Goal: Task Accomplishment & Management: Complete application form

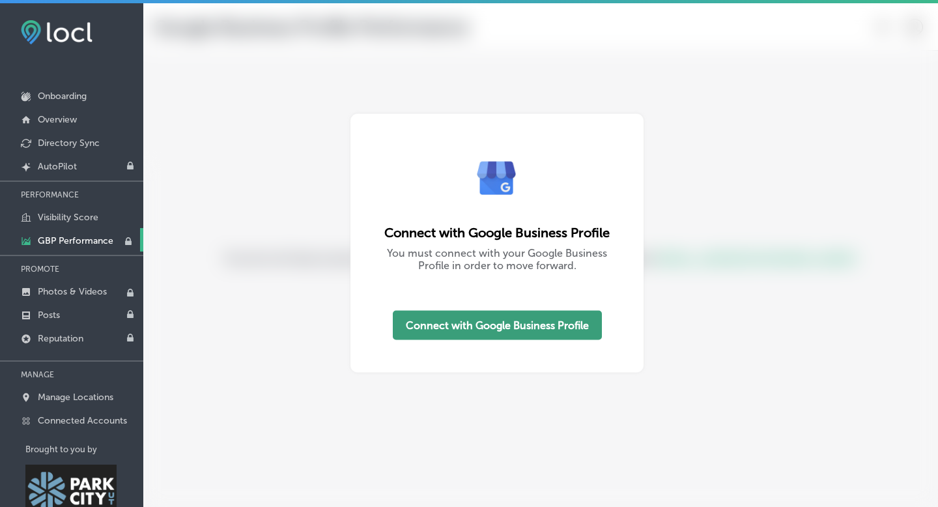
click at [501, 329] on button "Connect with Google Business Profile" at bounding box center [497, 325] width 209 height 29
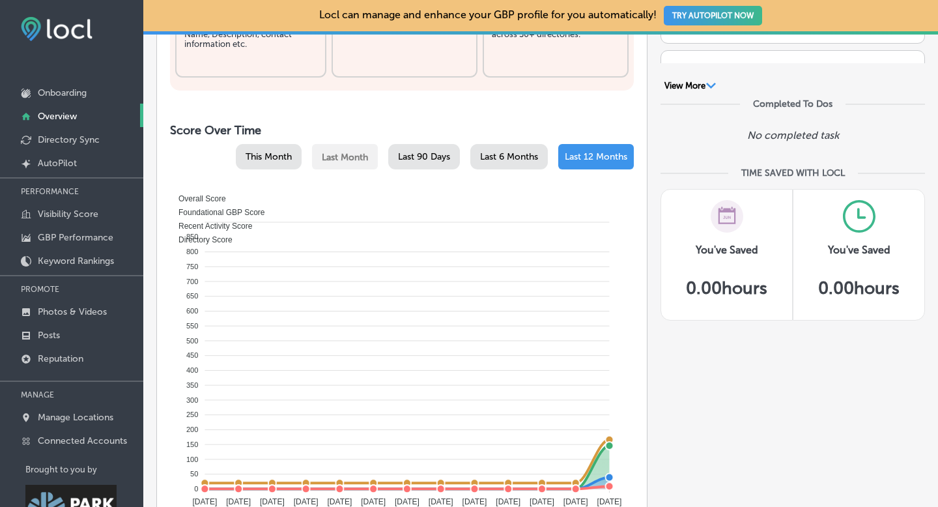
scroll to position [548, 0]
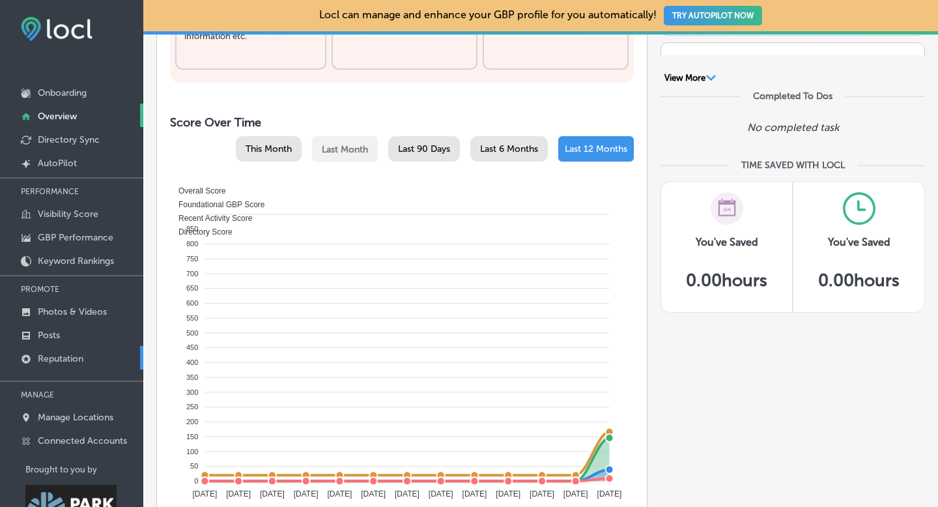
click at [68, 356] on p "Reputation" at bounding box center [61, 358] width 46 height 11
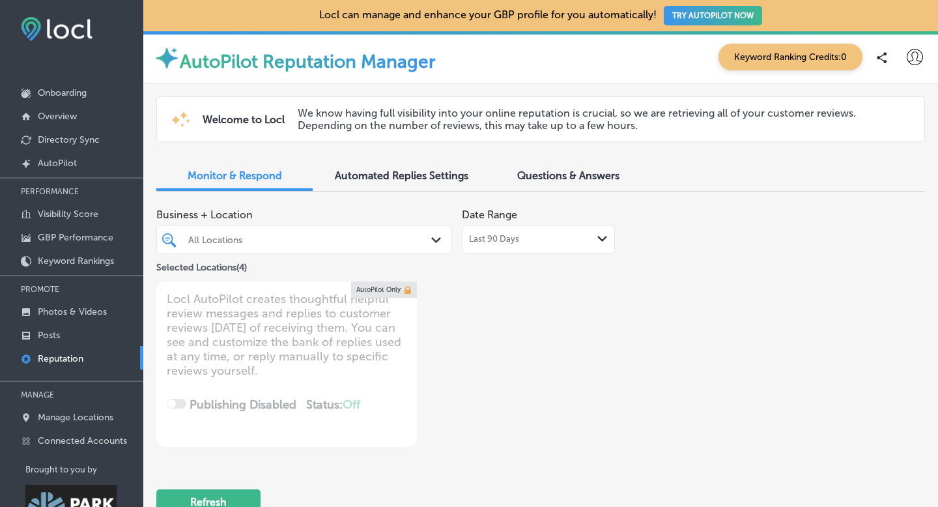
click at [376, 180] on span "Automated Replies Settings" at bounding box center [402, 175] width 134 height 12
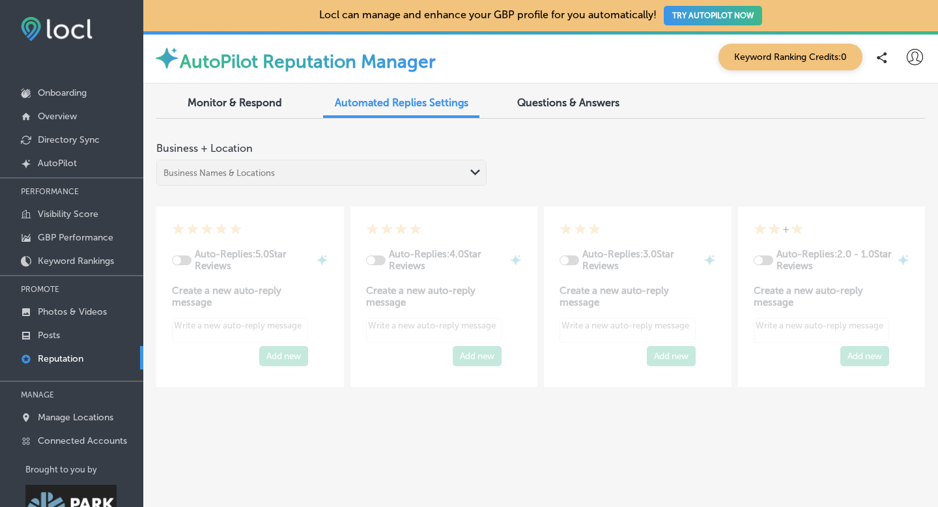
type textarea "x"
click at [69, 91] on p "Onboarding" at bounding box center [62, 92] width 49 height 11
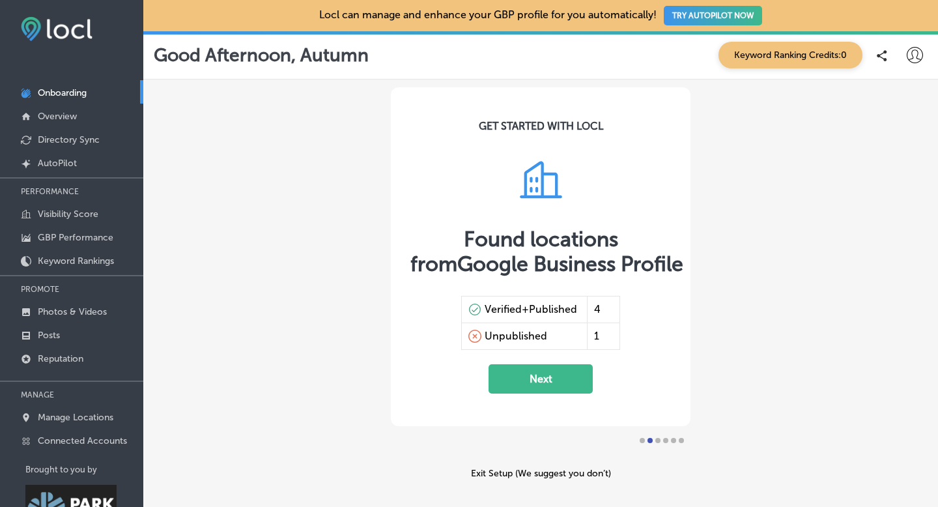
click at [519, 336] on div "Unpublished" at bounding box center [516, 336] width 63 height 13
click at [531, 374] on button "Next" at bounding box center [540, 378] width 104 height 29
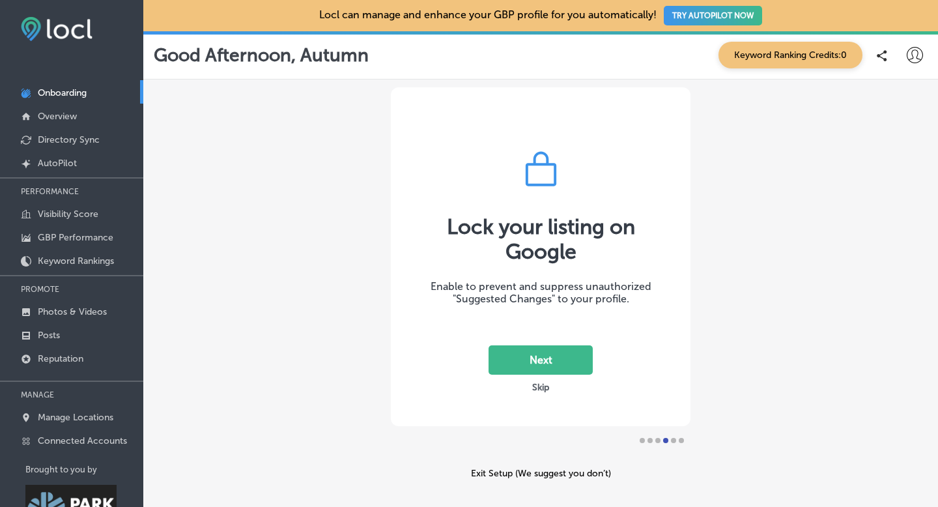
click at [534, 359] on button "Next" at bounding box center [540, 359] width 104 height 29
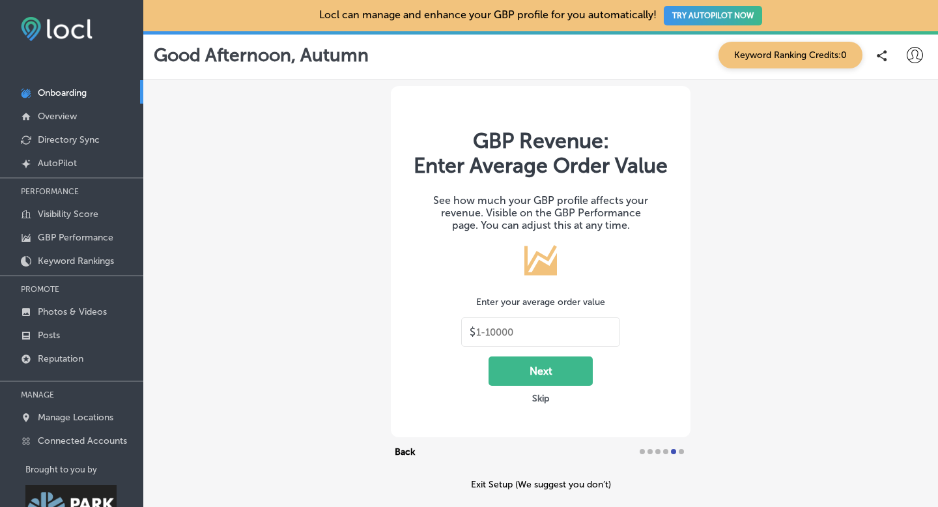
click at [542, 399] on button "Skip" at bounding box center [540, 398] width 25 height 12
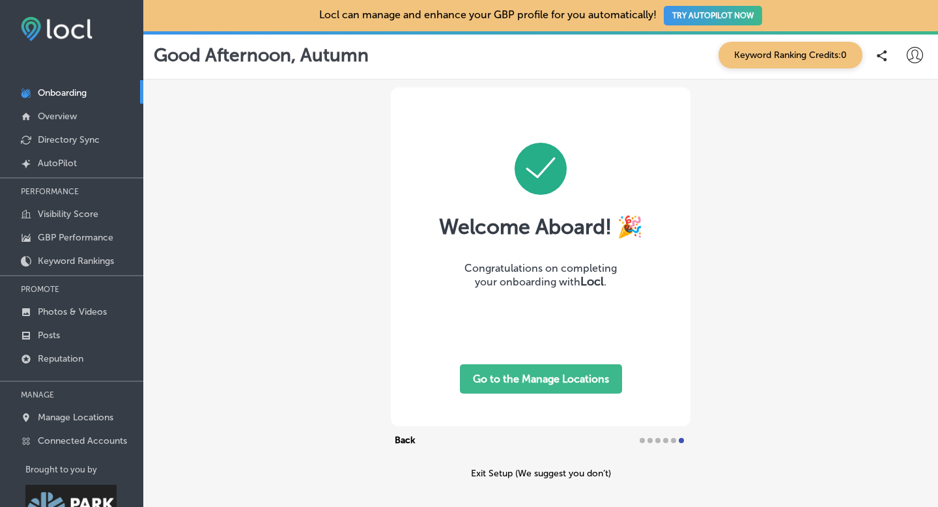
click at [528, 378] on button "Go to the Manage Locations" at bounding box center [541, 378] width 162 height 29
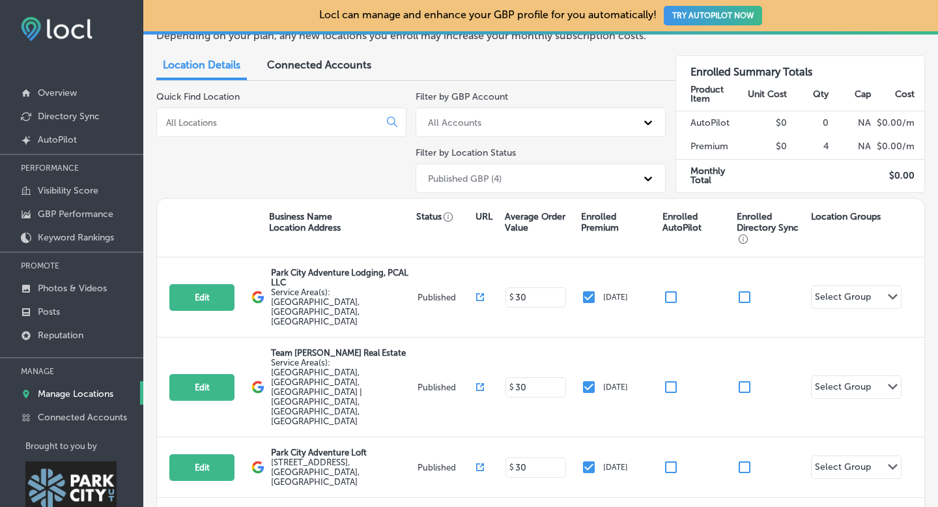
scroll to position [96, 0]
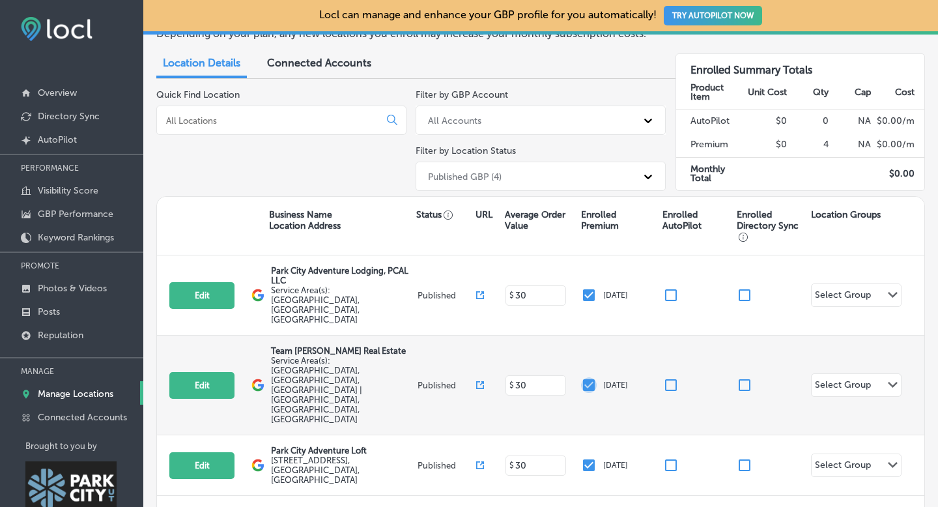
click at [590, 377] on input "checkbox" at bounding box center [589, 385] width 16 height 16
checkbox input "false"
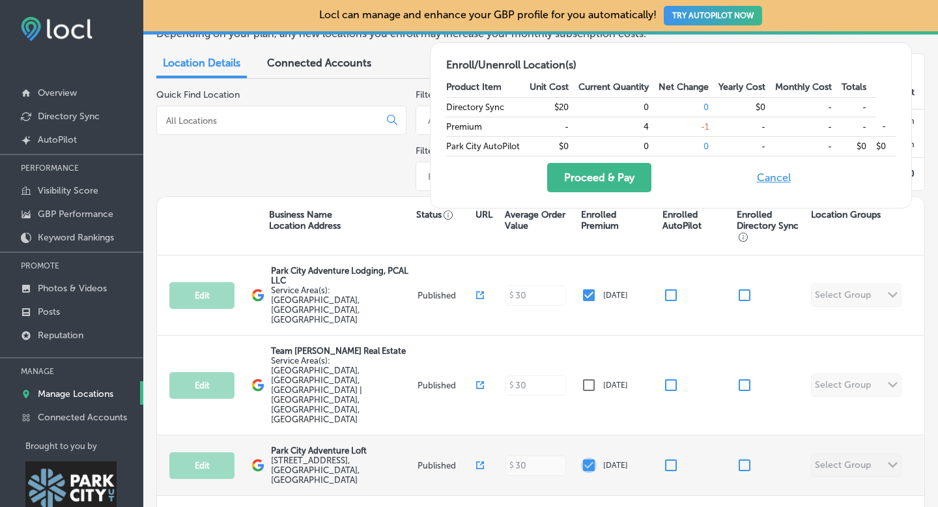
click at [588, 457] on input "checkbox" at bounding box center [589, 465] width 16 height 16
checkbox input "false"
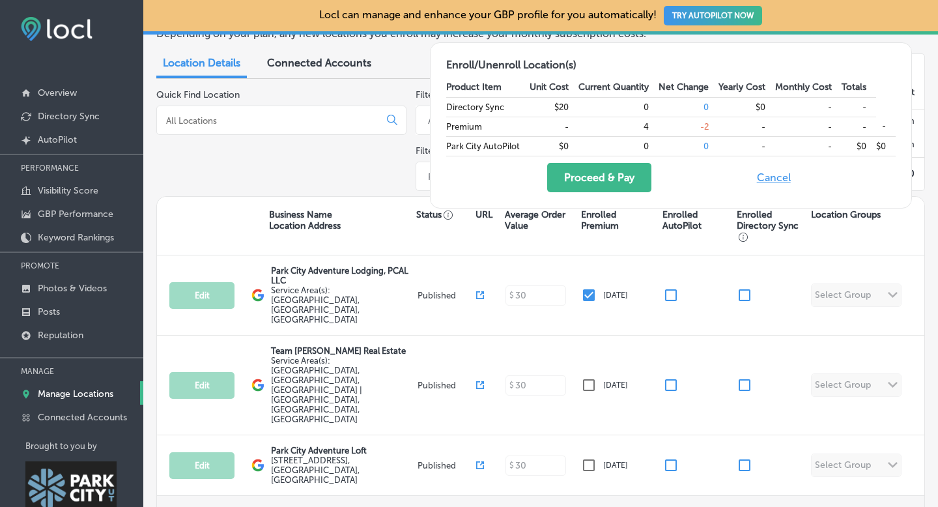
checkbox input "false"
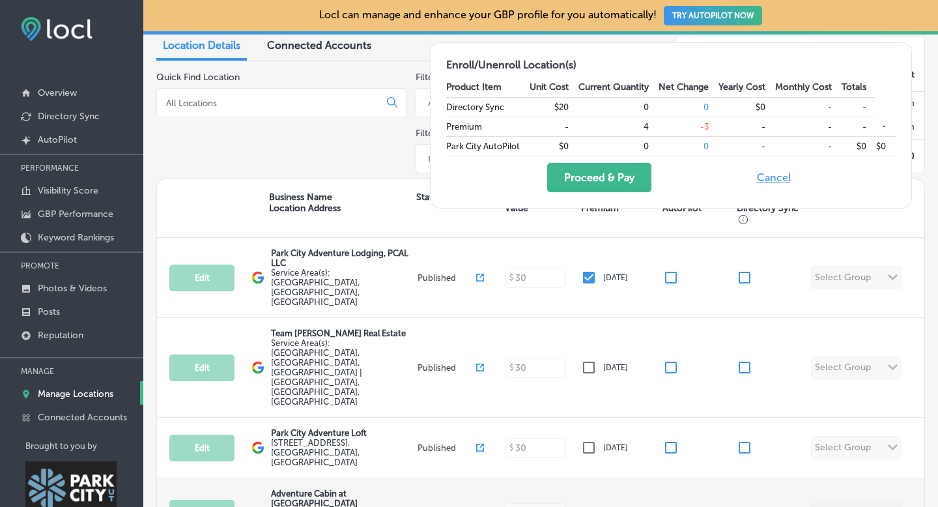
scroll to position [0, 0]
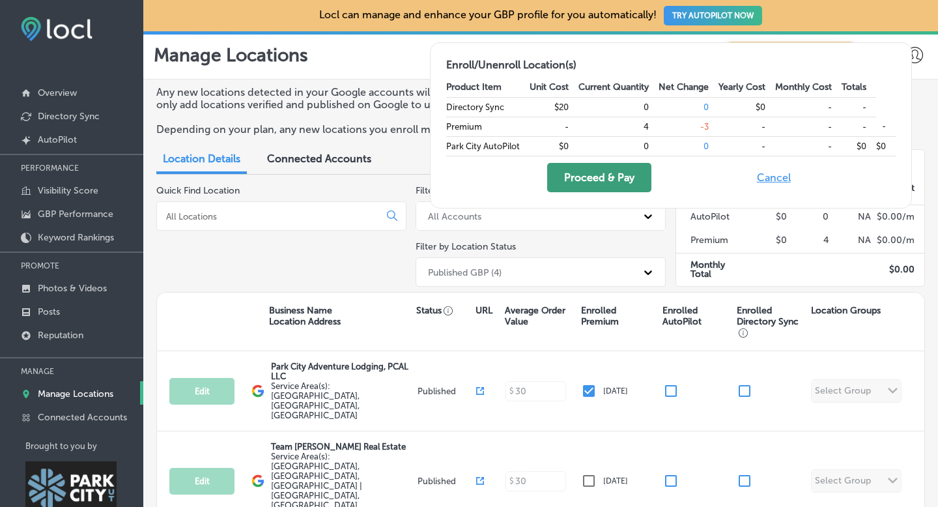
click at [609, 181] on button "Proceed & Pay" at bounding box center [599, 177] width 104 height 29
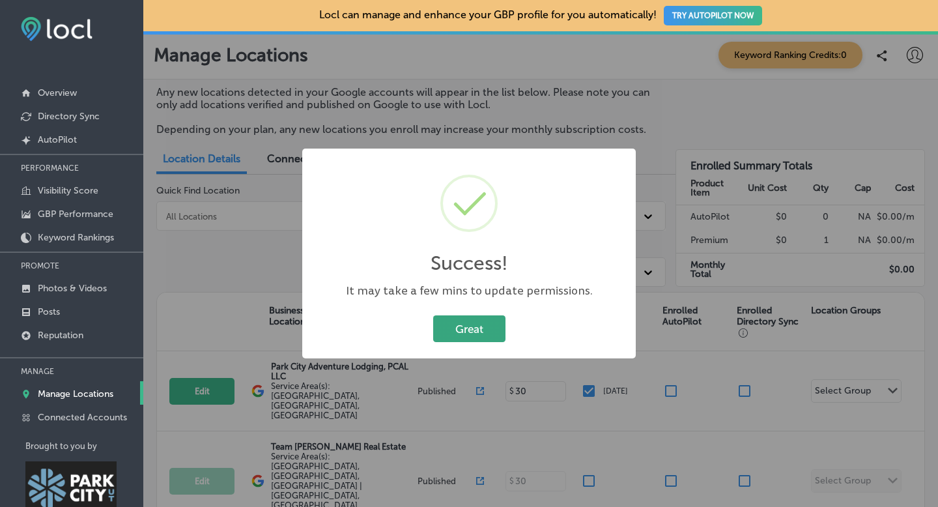
click at [473, 332] on button "Great" at bounding box center [469, 328] width 72 height 27
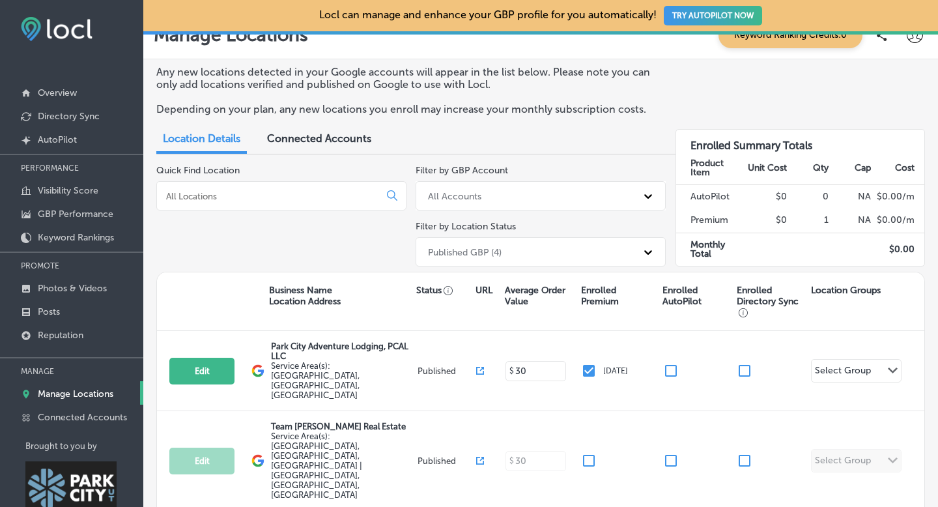
scroll to position [22, 0]
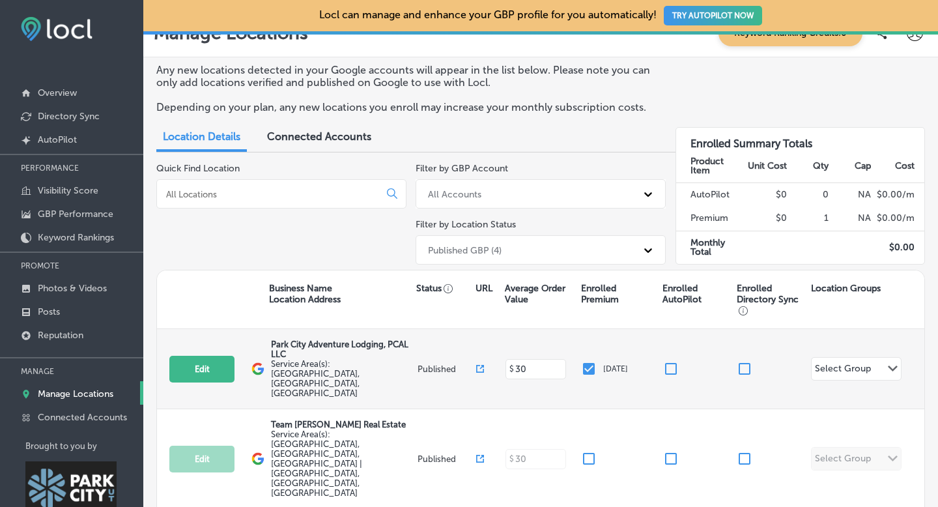
click at [672, 361] on input "checkbox" at bounding box center [671, 369] width 16 height 16
checkbox input "false"
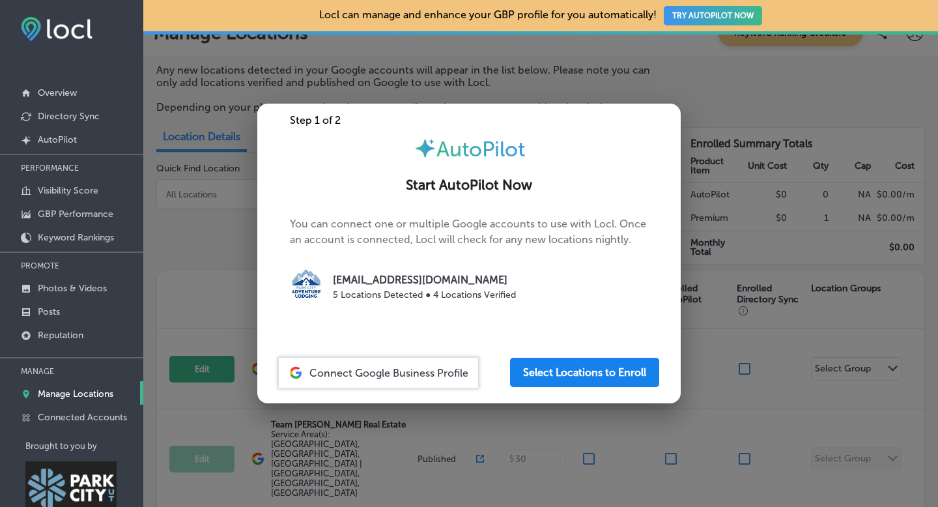
click at [577, 370] on button "Select Locations to Enroll" at bounding box center [584, 372] width 149 height 29
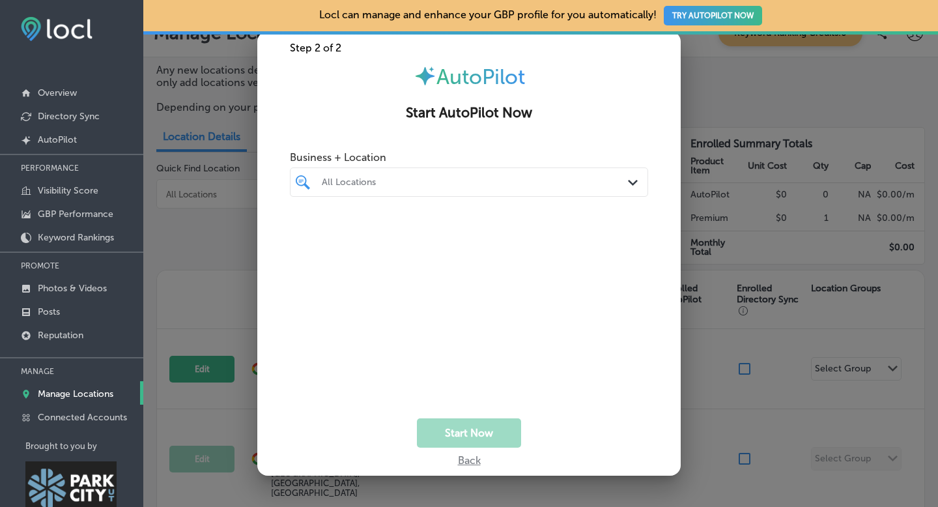
click at [627, 178] on div "All Locations Path Created with Sketch." at bounding box center [468, 182] width 357 height 20
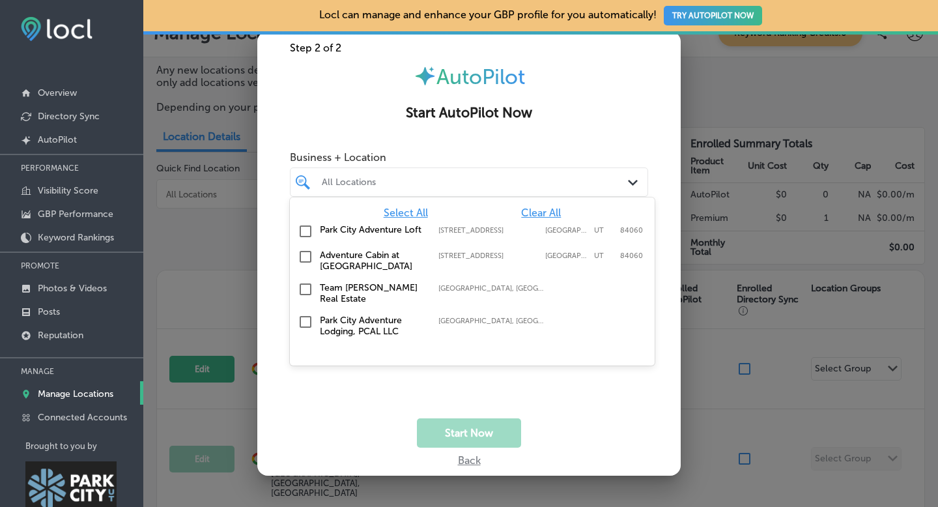
click at [307, 320] on input "checkbox" at bounding box center [306, 322] width 16 height 16
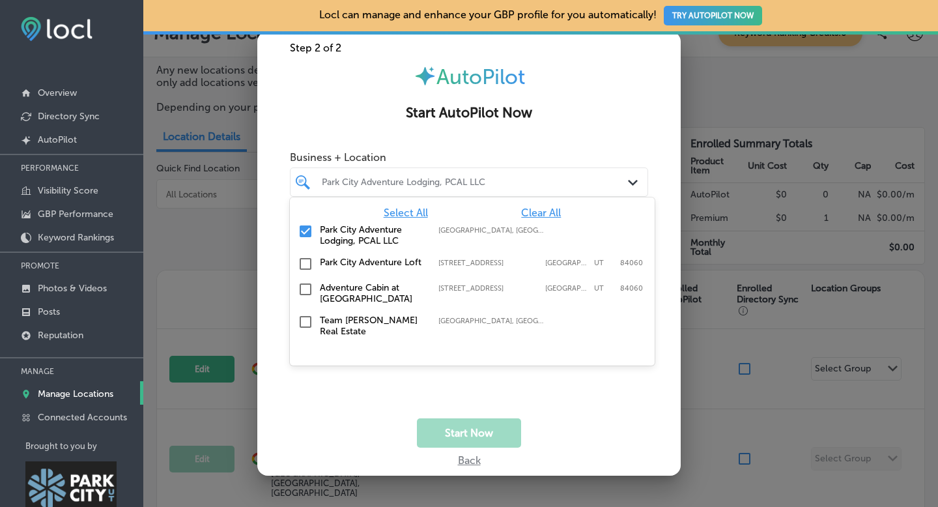
click at [474, 412] on div "Business + Location option focused, 5 of 5. 5 results available. Use Up and Dow…" at bounding box center [468, 282] width 423 height 274
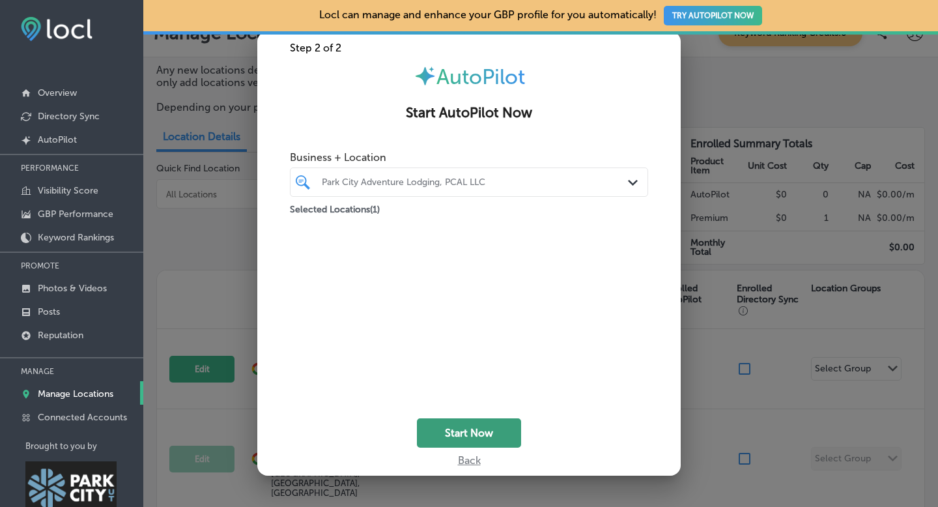
click at [470, 432] on button "Start Now" at bounding box center [469, 432] width 104 height 29
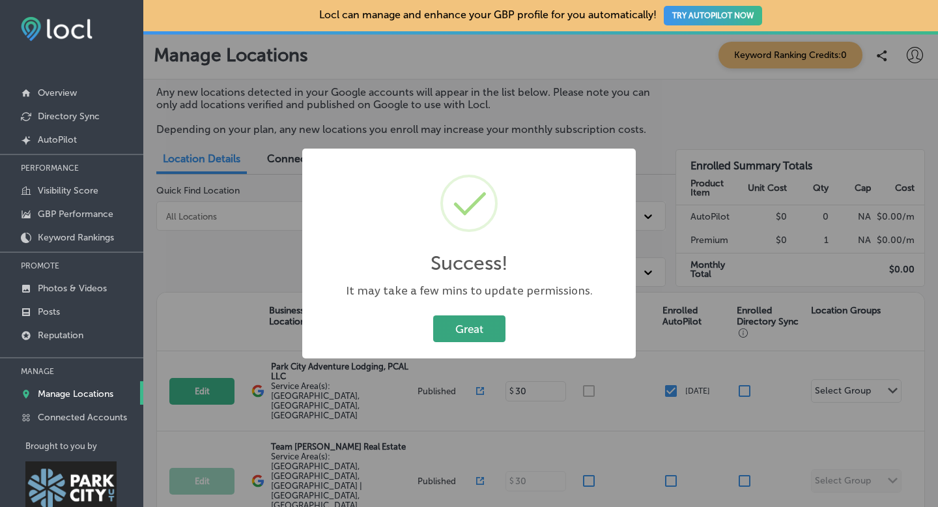
click at [483, 333] on button "Great" at bounding box center [469, 328] width 72 height 27
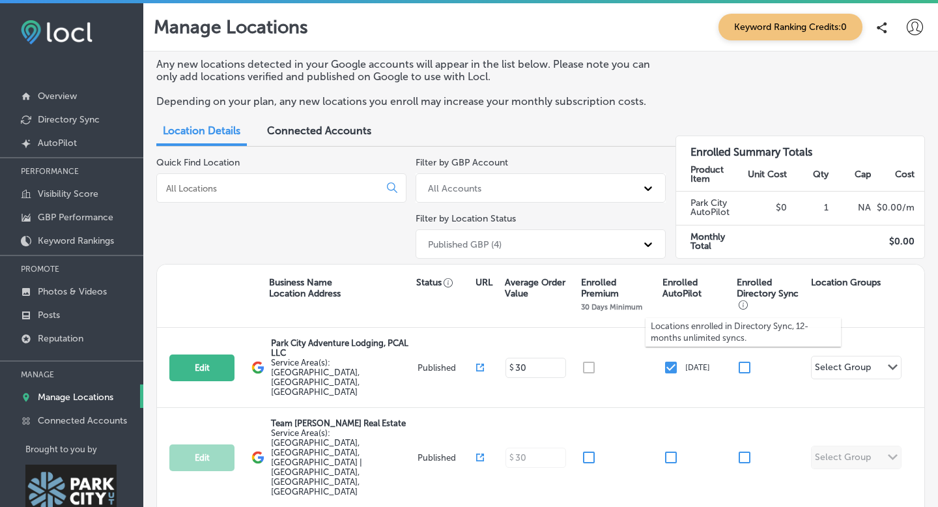
scroll to position [3, 0]
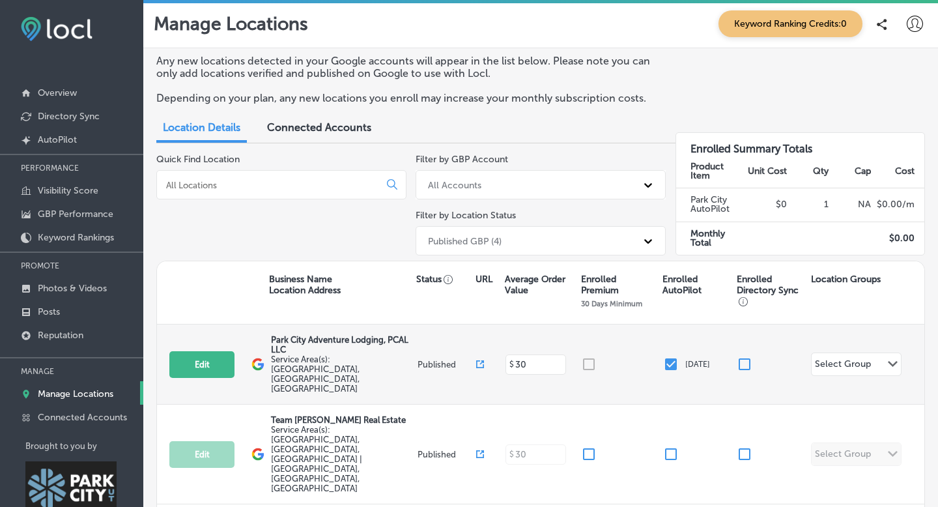
click at [592, 356] on div at bounding box center [621, 364] width 81 height 16
click at [479, 360] on icon at bounding box center [480, 364] width 8 height 8
